Goal: Task Accomplishment & Management: Manage account settings

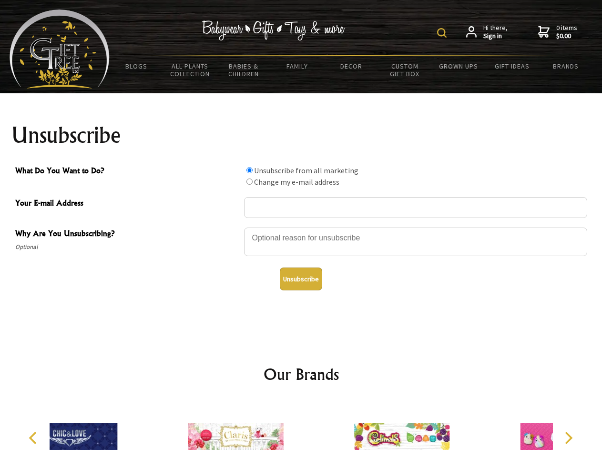
click at [443, 33] on img at bounding box center [442, 33] width 10 height 10
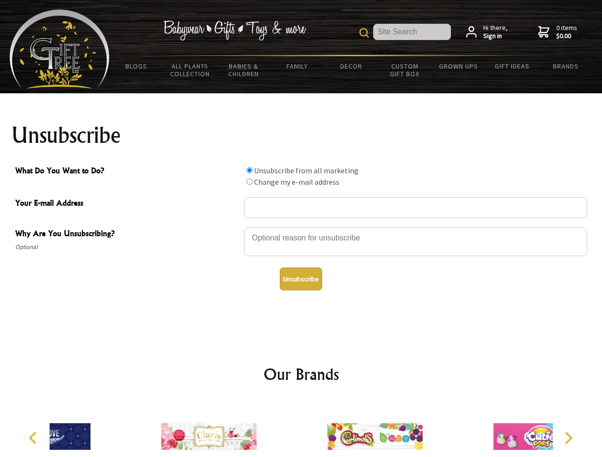
click at [301, 227] on div at bounding box center [415, 243] width 343 height 33
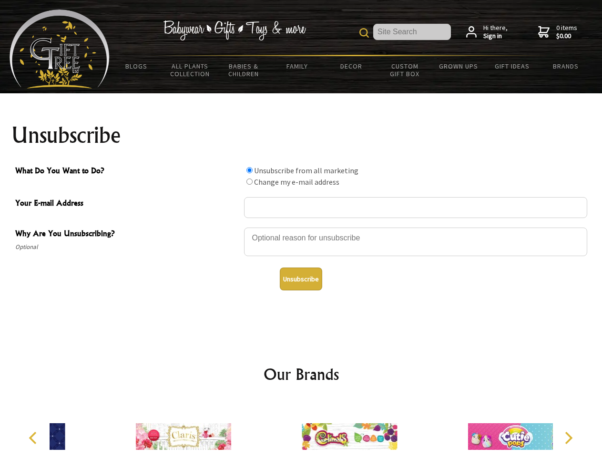
click at [249, 170] on input "What Do You Want to Do?" at bounding box center [249, 170] width 6 height 6
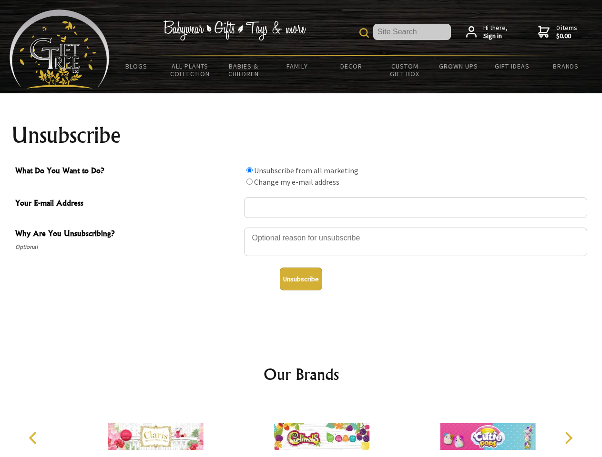
click at [249, 182] on input "What Do You Want to Do?" at bounding box center [249, 182] width 6 height 6
radio input "true"
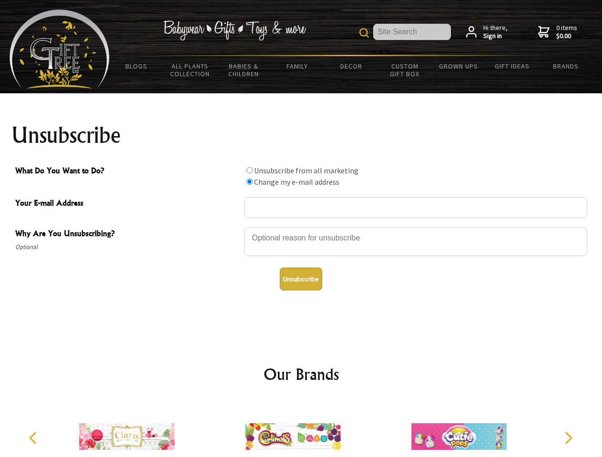
click at [301, 279] on button "Unsubscribe" at bounding box center [301, 279] width 42 height 23
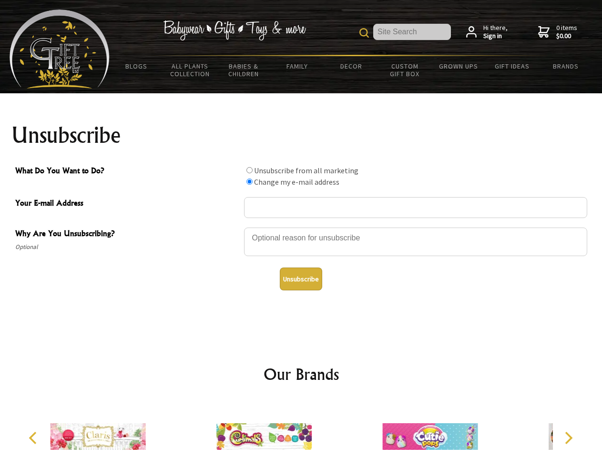
click at [301, 429] on div at bounding box center [264, 438] width 166 height 74
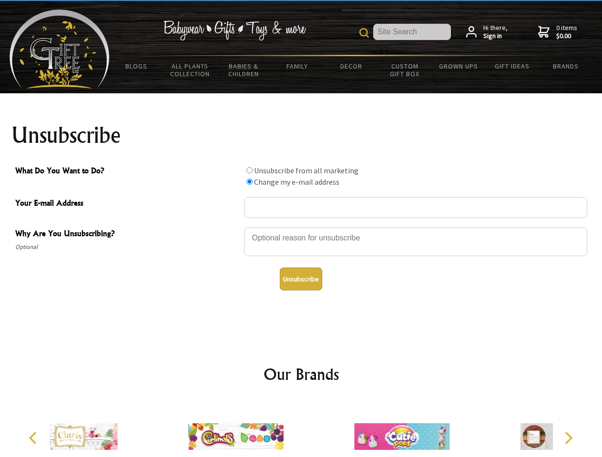
click at [34, 438] on icon "Previous" at bounding box center [34, 438] width 12 height 12
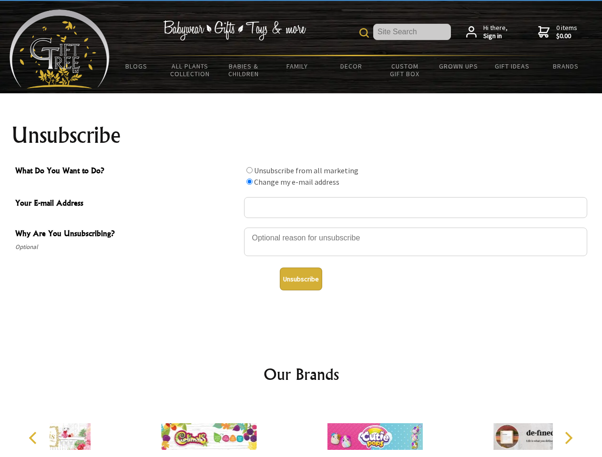
click at [568, 438] on icon "Next" at bounding box center [567, 438] width 12 height 12
